Goal: Communication & Community: Ask a question

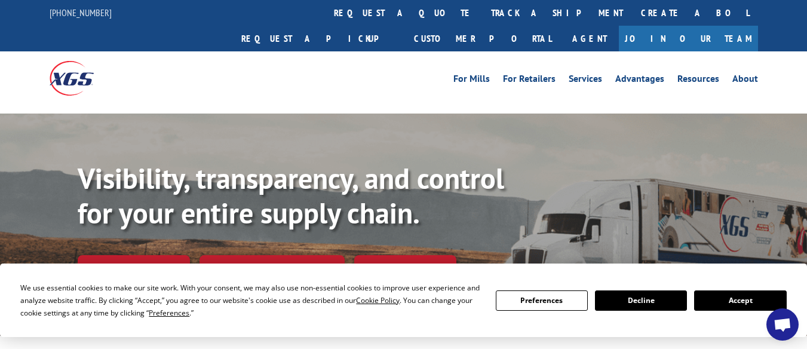
click at [745, 299] on button "Accept" at bounding box center [740, 300] width 92 height 20
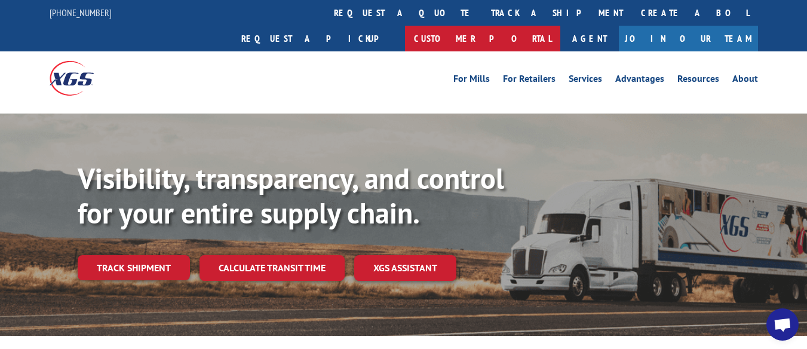
click at [560, 26] on link "Customer Portal" at bounding box center [482, 39] width 155 height 26
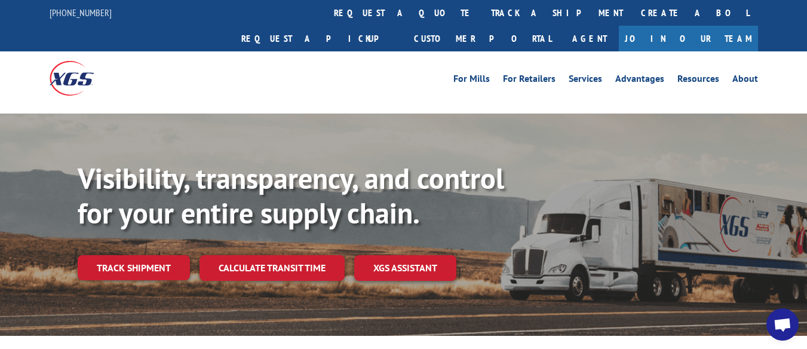
click at [787, 321] on span "Open chat" at bounding box center [782, 326] width 19 height 16
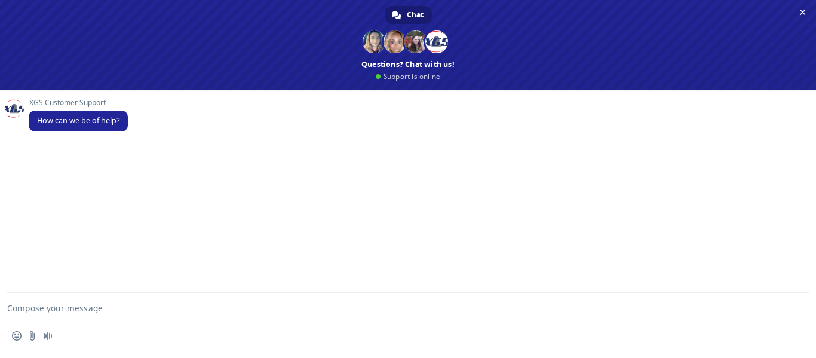
click at [88, 306] on textarea "Compose your message..." at bounding box center [393, 308] width 773 height 30
type textarea "i need to schedule my delivery"
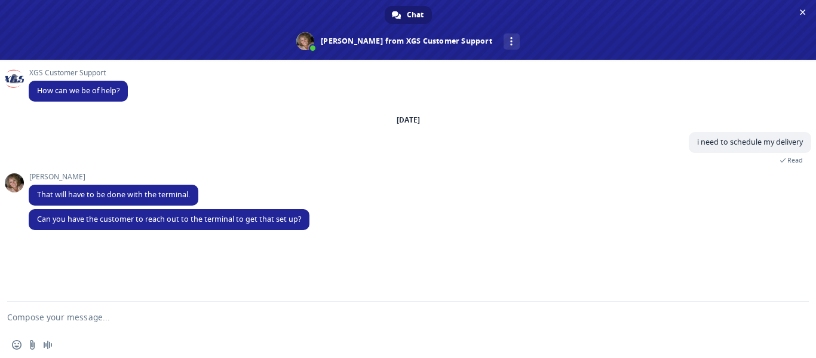
click at [100, 315] on textarea "Compose your message..." at bounding box center [393, 317] width 773 height 30
type textarea "i tried and the terminal did not answer the phone"
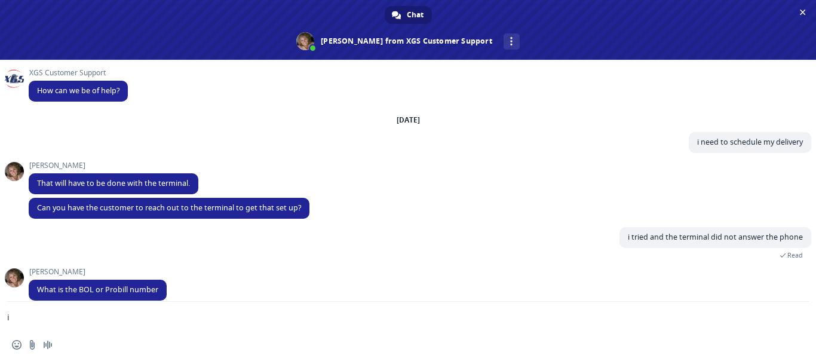
scroll to position [12, 0]
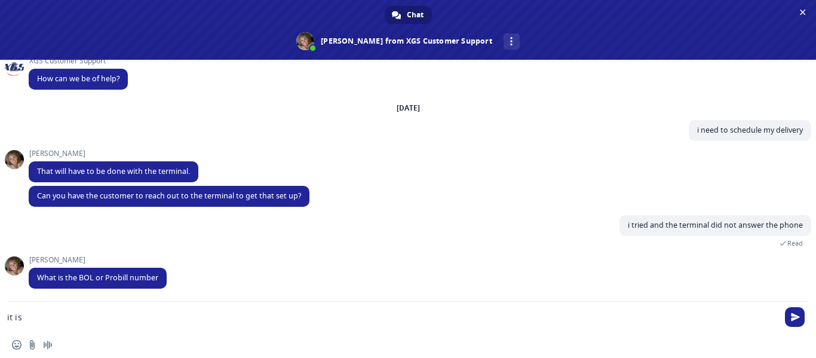
paste textarea "16944641"
type textarea "it is 16944641"
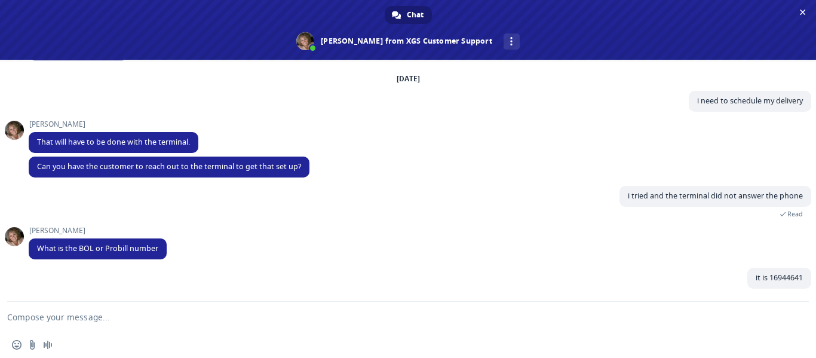
scroll to position [41, 0]
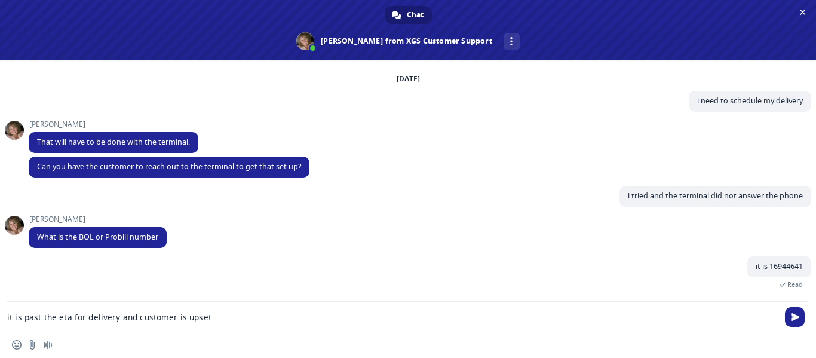
type textarea "it is past the eta for delivery and customer is upset."
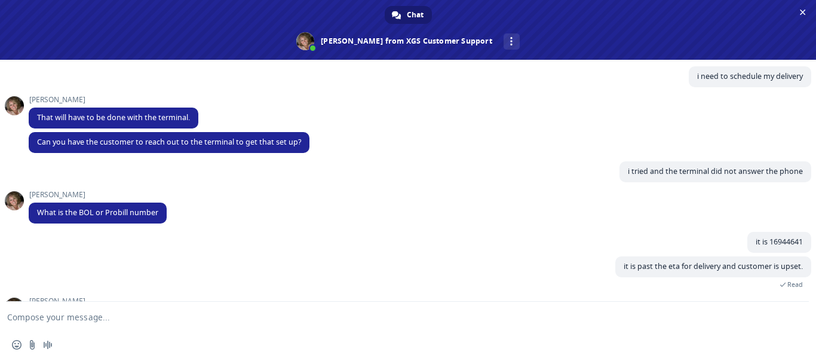
scroll to position [131, 0]
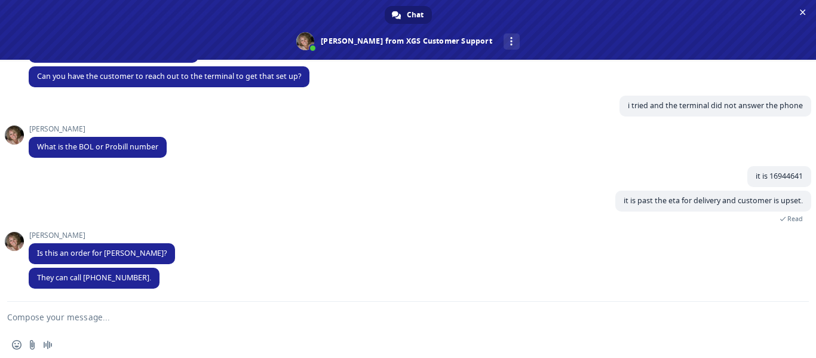
click at [81, 324] on textarea "Compose your message..." at bounding box center [393, 317] width 773 height 30
type textarea "yes, [PERSON_NAME]"
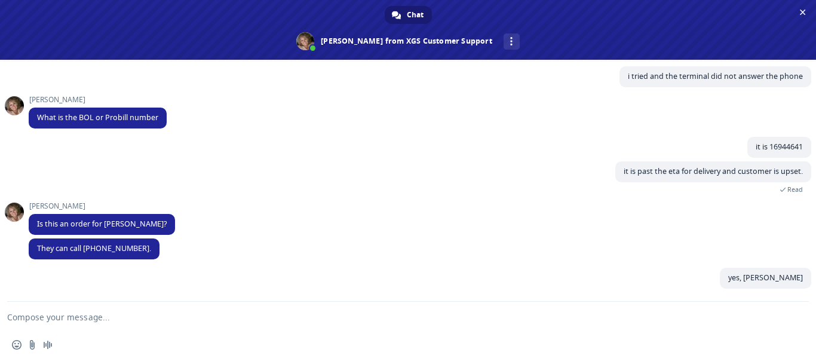
scroll to position [161, 0]
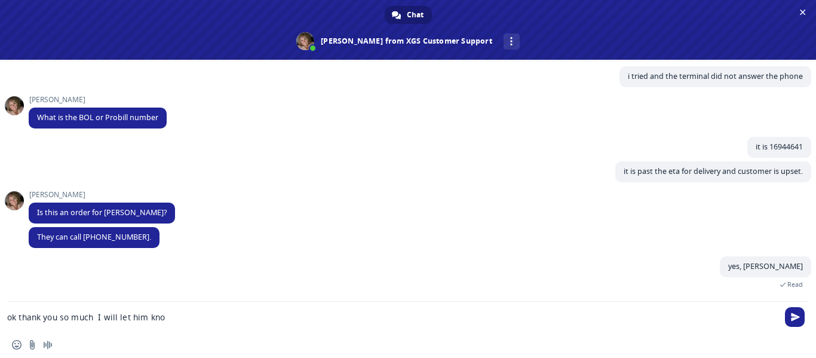
type textarea "ok thank you so much I will let him know"
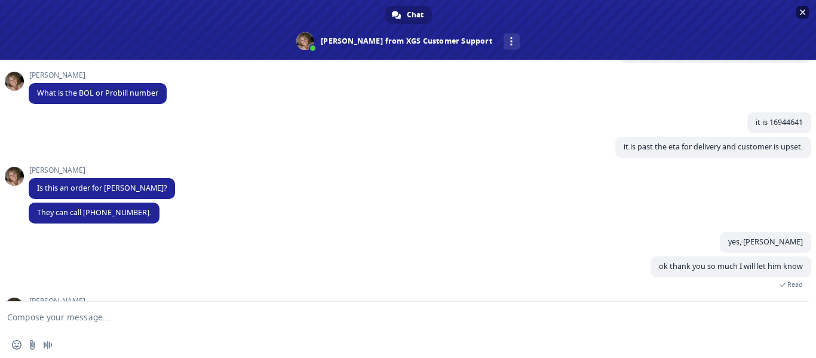
scroll to position [297, 0]
